Goal: Information Seeking & Learning: Find contact information

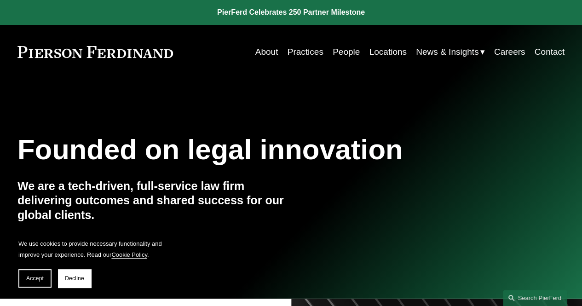
click at [385, 52] on link "Locations" at bounding box center [387, 51] width 37 height 17
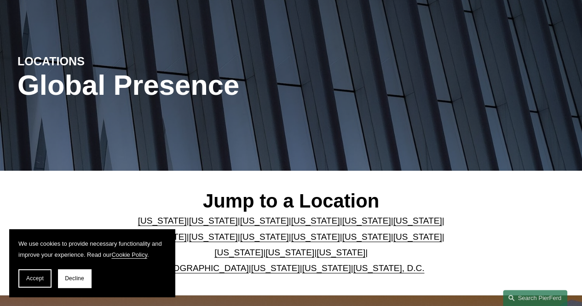
scroll to position [81, 0]
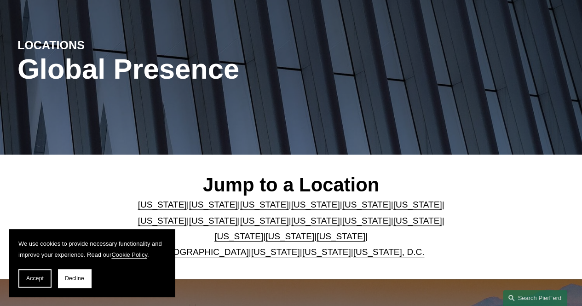
drag, startPoint x: 75, startPoint y: 280, endPoint x: 105, endPoint y: 296, distance: 33.9
click at [75, 280] on span "Decline" at bounding box center [74, 278] width 19 height 6
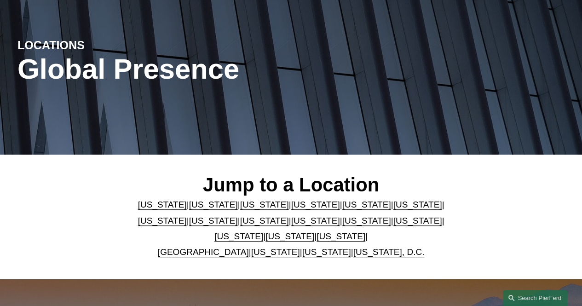
drag, startPoint x: 169, startPoint y: 223, endPoint x: 175, endPoint y: 233, distance: 11.1
click at [189, 223] on link "Massachusetts" at bounding box center [213, 221] width 49 height 10
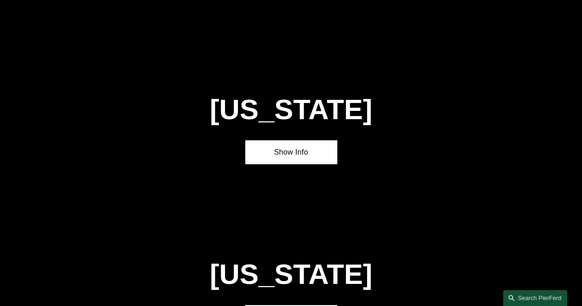
scroll to position [1529, 0]
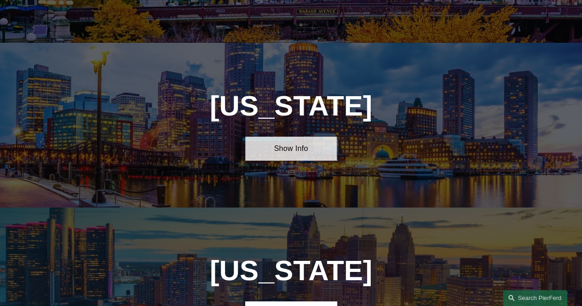
click at [297, 137] on link "Show Info" at bounding box center [290, 148] width 91 height 23
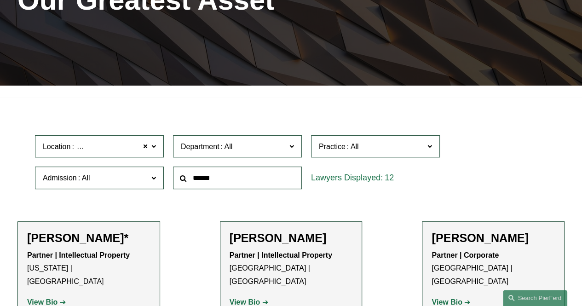
scroll to position [141, 0]
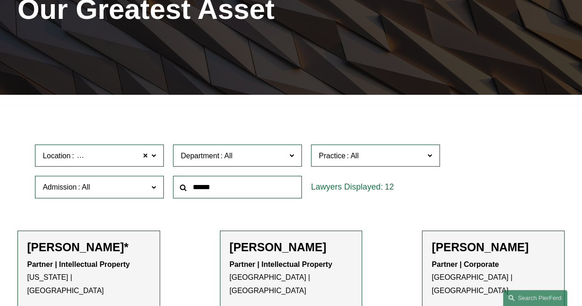
click at [364, 158] on span "Practice" at bounding box center [371, 155] width 105 height 12
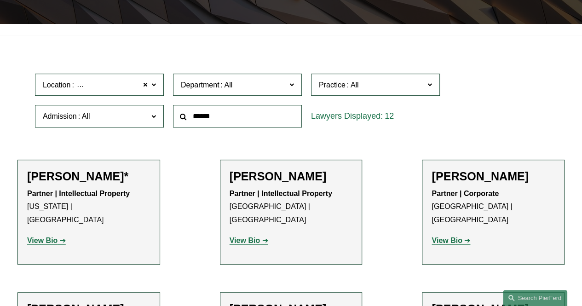
scroll to position [244, 0]
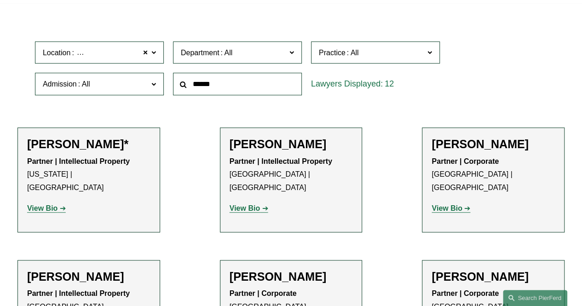
click at [426, 53] on label "Practice" at bounding box center [375, 52] width 129 height 23
click at [0, 0] on link "Employment and Labor" at bounding box center [0, 0] width 0 height 0
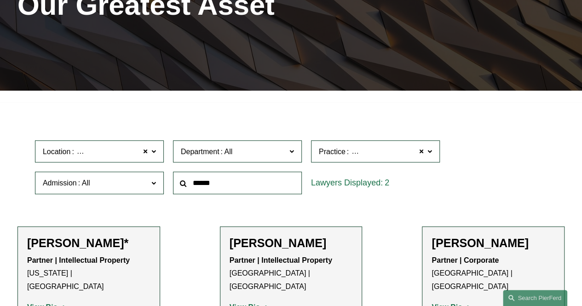
scroll to position [140, 0]
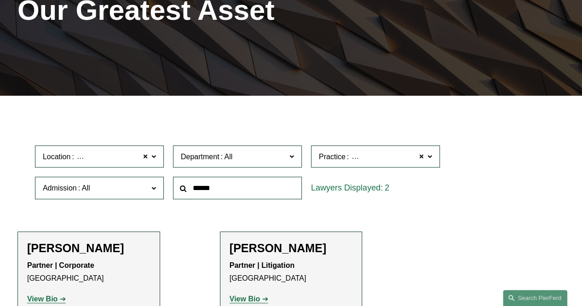
click at [282, 275] on p "Partner | Litigation Boston" at bounding box center [290, 272] width 123 height 27
click at [254, 299] on strong "View Bio" at bounding box center [244, 299] width 30 height 8
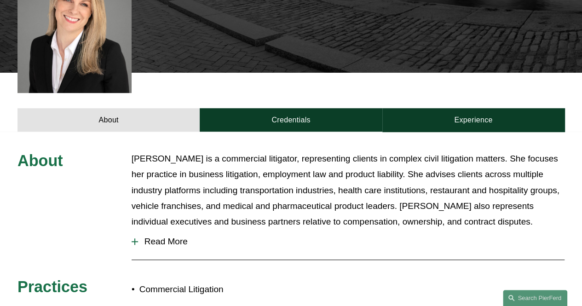
scroll to position [294, 0]
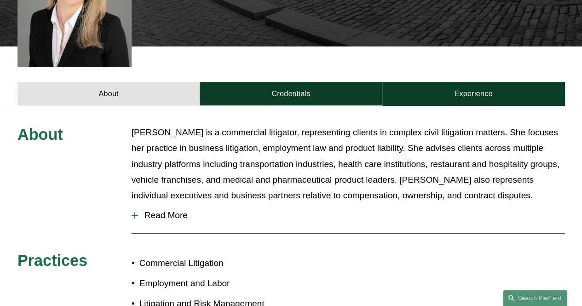
click at [171, 210] on span "Read More" at bounding box center [351, 215] width 426 height 10
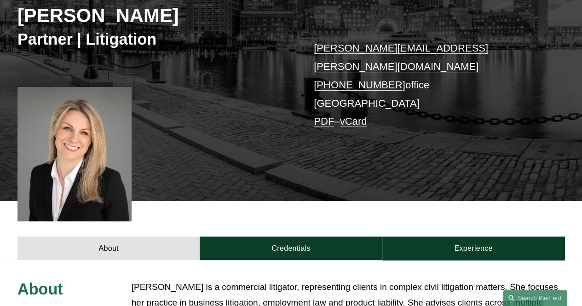
scroll to position [0, 0]
